Goal: Entertainment & Leisure: Consume media (video, audio)

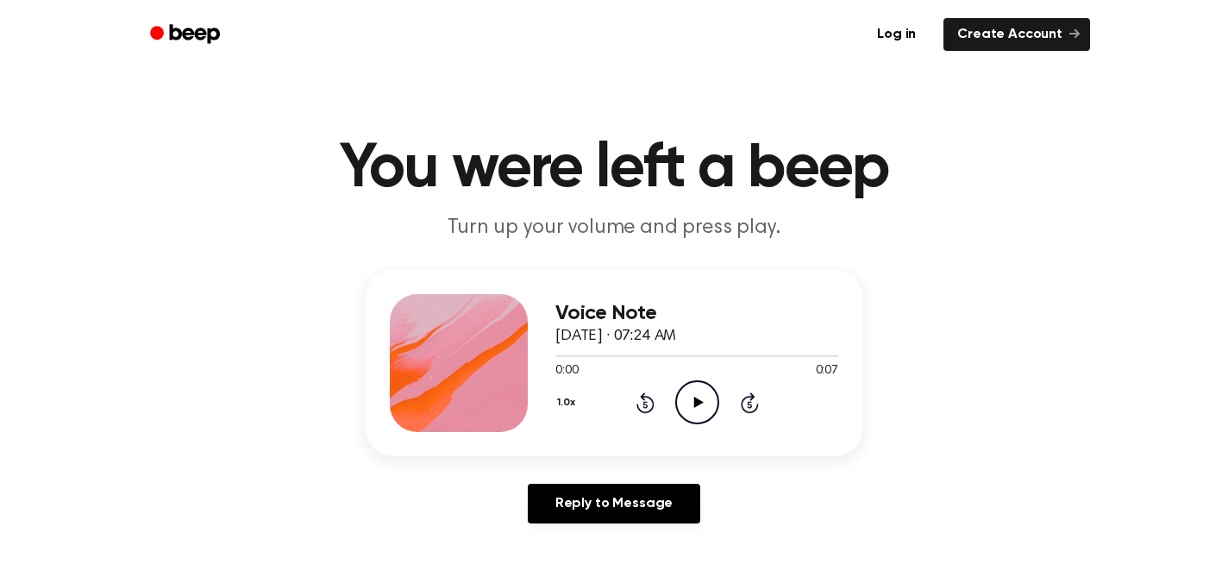
click at [694, 411] on icon "Play Audio" at bounding box center [697, 402] width 44 height 44
click at [696, 386] on icon "Play Audio" at bounding box center [697, 402] width 44 height 44
click at [694, 407] on icon at bounding box center [698, 402] width 9 height 11
click at [700, 422] on icon "Play Audio" at bounding box center [697, 402] width 44 height 44
click at [693, 403] on icon "Play Audio" at bounding box center [697, 402] width 44 height 44
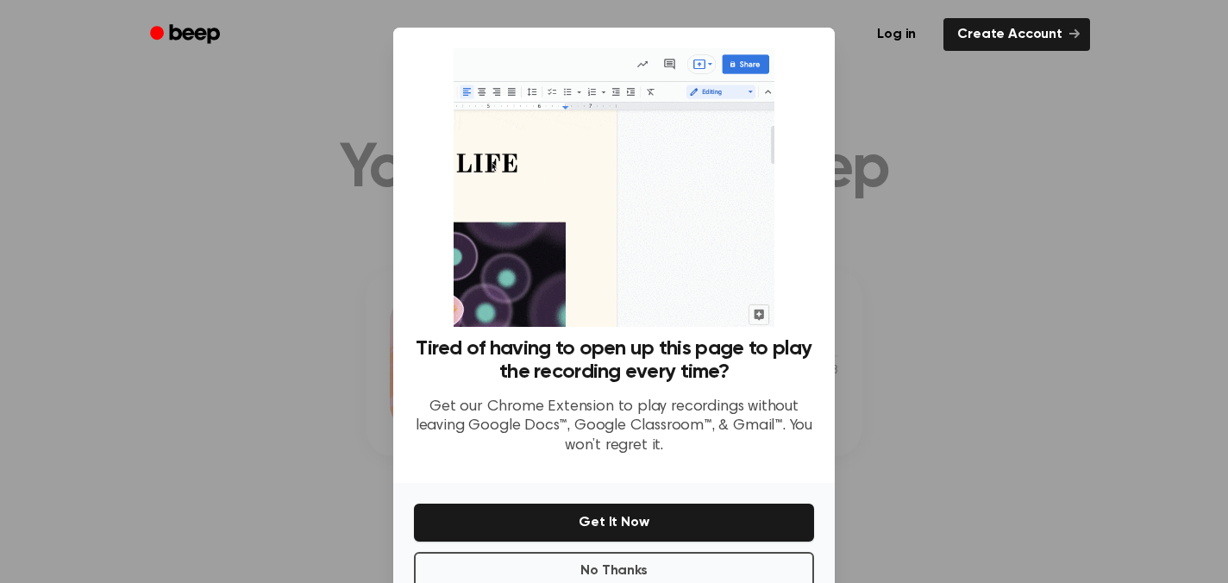
scroll to position [45, 0]
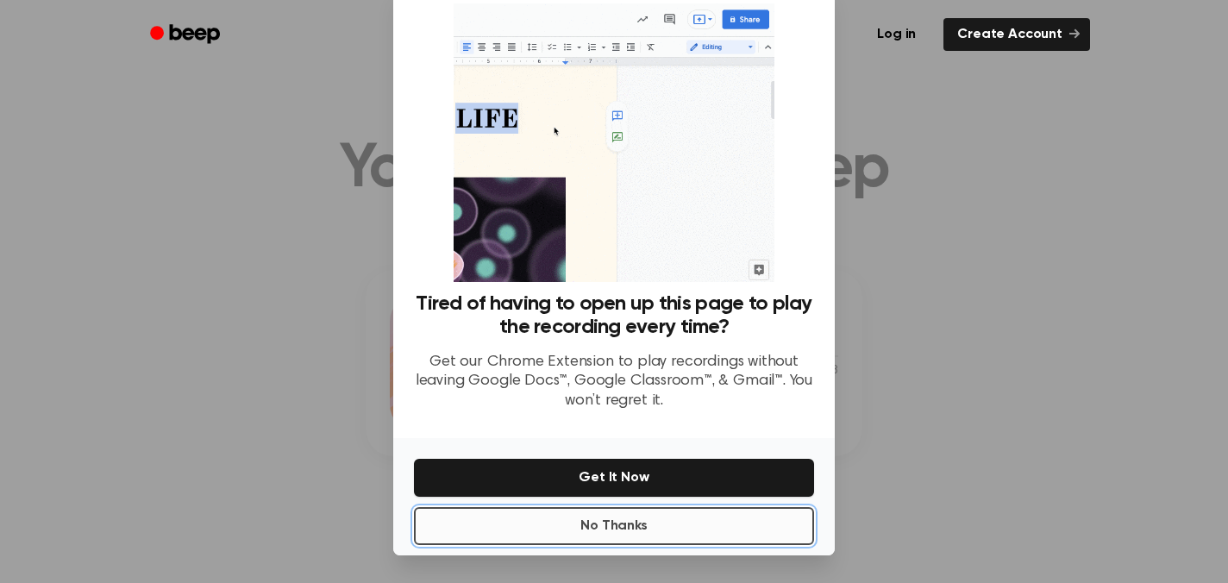
click at [709, 526] on button "No Thanks" at bounding box center [614, 526] width 400 height 38
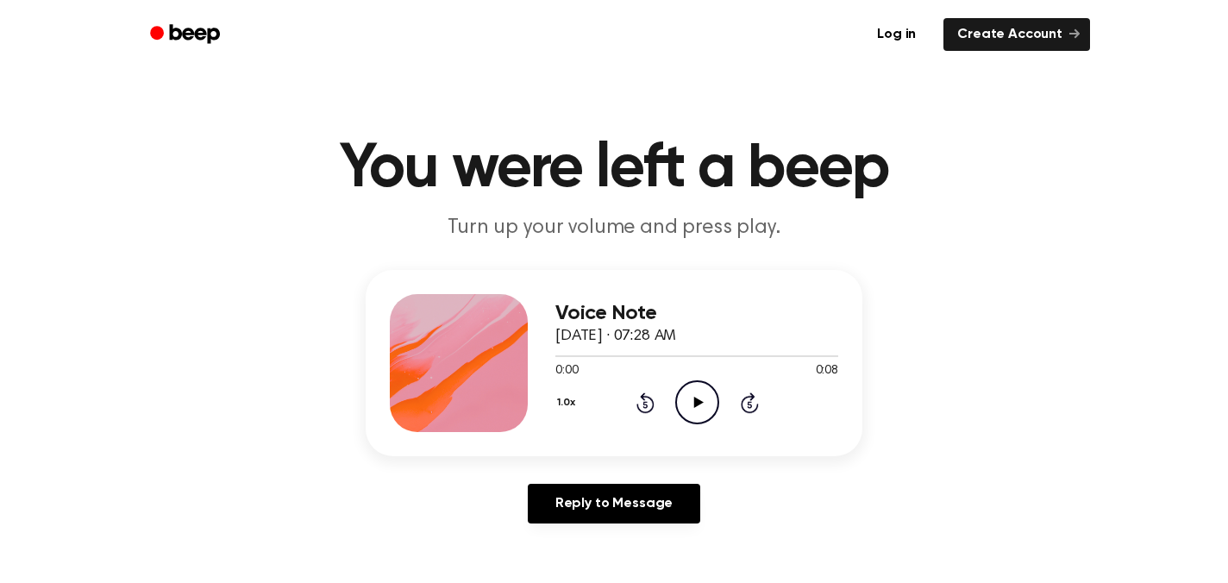
click at [690, 396] on icon "Play Audio" at bounding box center [697, 402] width 44 height 44
